Goal: Manage account settings

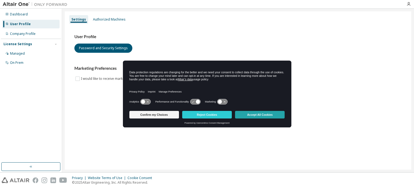
click at [257, 113] on button "Accept All Cookies" at bounding box center [260, 115] width 50 height 8
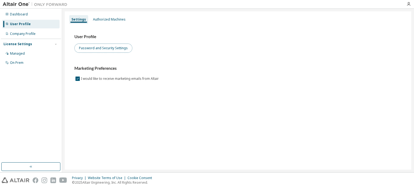
click at [107, 49] on button "Password and Security Settings" at bounding box center [103, 47] width 58 height 9
click at [408, 4] on icon "button" at bounding box center [409, 4] width 4 height 4
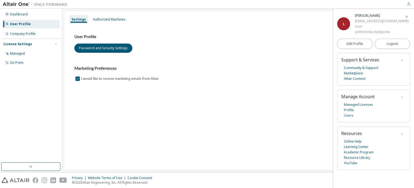
click at [292, 52] on div "User Profile Password and Security Settings" at bounding box center [238, 43] width 328 height 19
click at [19, 15] on div "Dashboard" at bounding box center [19, 14] width 18 height 4
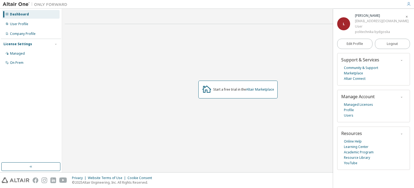
click at [407, 14] on span "button" at bounding box center [407, 16] width 5 height 9
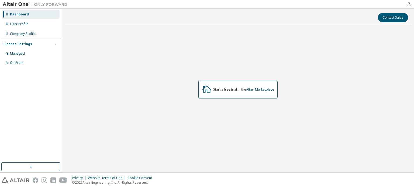
click at [411, 5] on div at bounding box center [409, 4] width 11 height 4
click at [409, 5] on icon "button" at bounding box center [409, 4] width 4 height 4
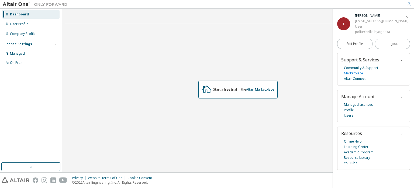
click at [362, 74] on link "Marketplace" at bounding box center [353, 72] width 19 height 5
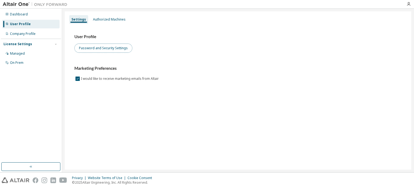
click at [109, 49] on button "Password and Security Settings" at bounding box center [103, 47] width 58 height 9
